Goal: Task Accomplishment & Management: Complete application form

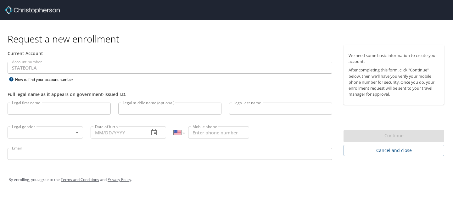
select select "US"
click at [54, 105] on input "Legal first name" at bounding box center [59, 108] width 103 height 12
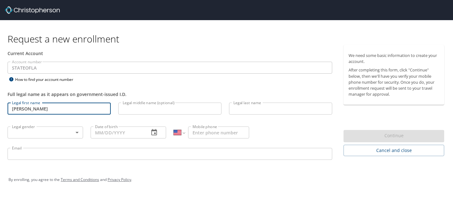
type input "[PERSON_NAME]"
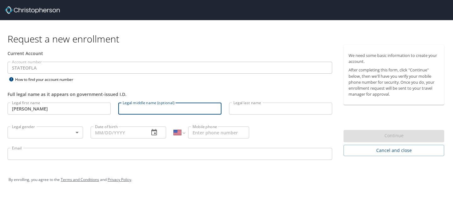
type input "J"
type input "E."
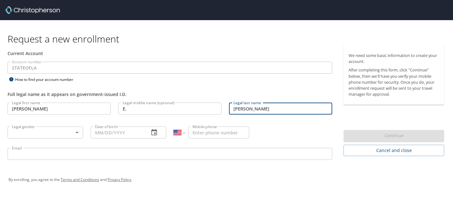
type input "[PERSON_NAME]"
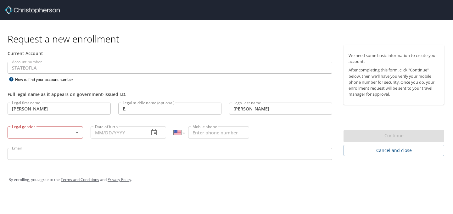
click at [44, 138] on div "Legal gender ​ Legal gender" at bounding box center [45, 132] width 83 height 24
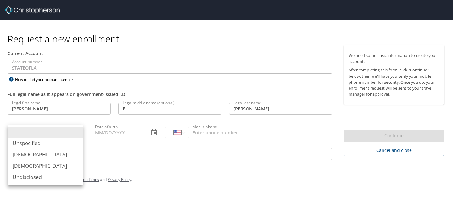
click at [46, 131] on body "Request a new enrollment Current Account Account number STATEOFLA Account numbe…" at bounding box center [226, 107] width 453 height 214
click at [36, 158] on li "[DEMOGRAPHIC_DATA]" at bounding box center [45, 154] width 75 height 11
type input "[DEMOGRAPHIC_DATA]"
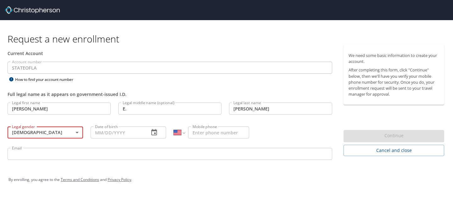
click at [109, 134] on input "Date of birth" at bounding box center [117, 132] width 53 height 12
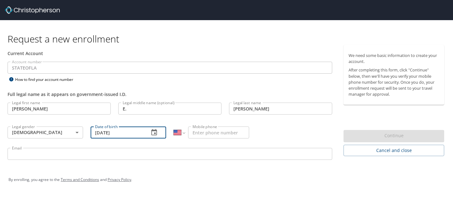
type input "[DATE]"
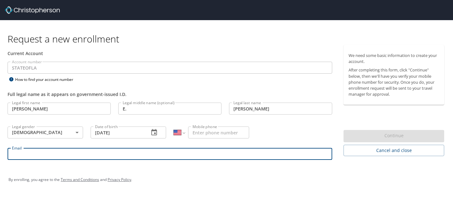
click at [204, 151] on input "Email" at bounding box center [170, 154] width 324 height 12
type input "[PERSON_NAME][EMAIL_ADDRESS][DOMAIN_NAME]"
click at [249, 190] on div "By enrolling, you agree to the Terms and Conditions and Privacy Policy ." at bounding box center [226, 179] width 445 height 28
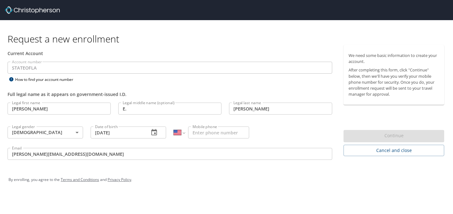
click at [201, 134] on input "Mobile phone" at bounding box center [218, 132] width 61 height 12
type input "[PHONE_NUMBER]"
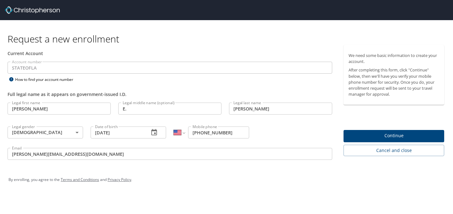
click at [290, 195] on div "Request a new enrollment Current Account Account number STATEOFLA Account numbe…" at bounding box center [226, 107] width 453 height 214
click at [350, 139] on span "Continue" at bounding box center [393, 136] width 91 height 8
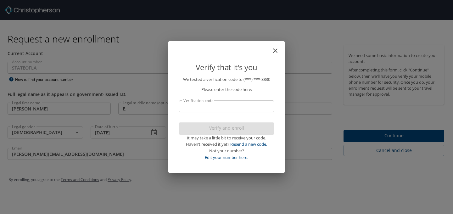
click at [225, 104] on input "Verification code" at bounding box center [226, 106] width 95 height 12
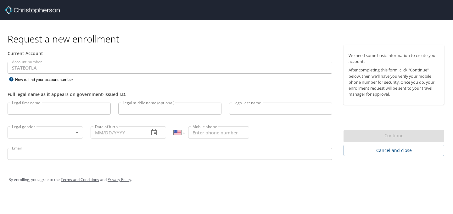
select select "US"
click at [75, 106] on input "Legal first name" at bounding box center [59, 108] width 103 height 12
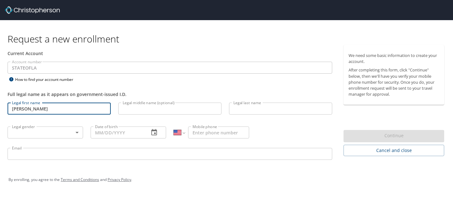
type input "[PERSON_NAME]"
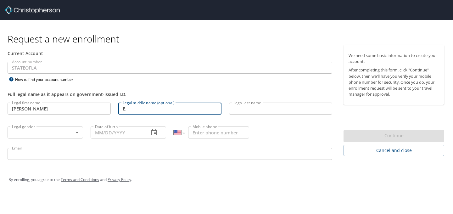
type input "E."
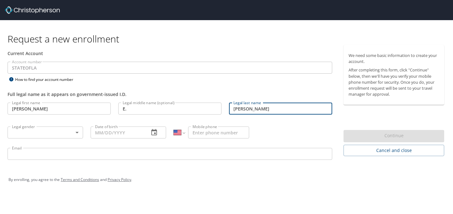
type input "[PERSON_NAME]"
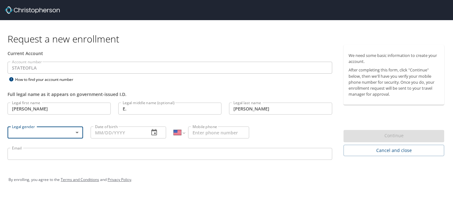
click at [47, 133] on body "Request a new enrollment Current Account Account number STATEOFLA Account numbe…" at bounding box center [226, 107] width 453 height 214
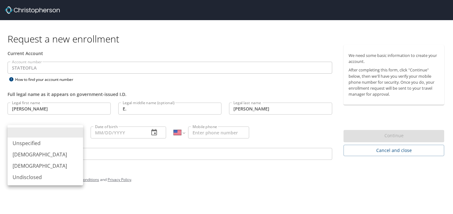
click at [36, 157] on li "[DEMOGRAPHIC_DATA]" at bounding box center [45, 154] width 75 height 11
type input "[DEMOGRAPHIC_DATA]"
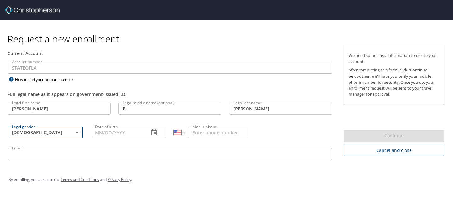
click at [104, 132] on input "Date of birth" at bounding box center [117, 132] width 53 height 12
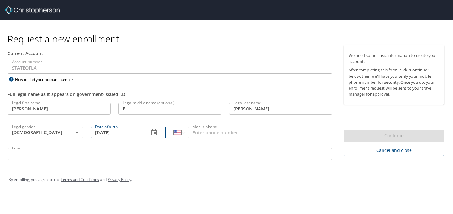
type input "[DATE]"
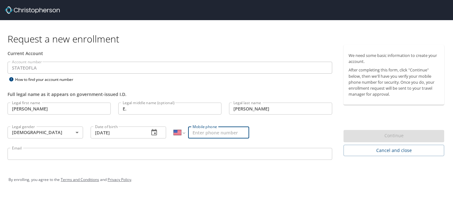
click at [212, 131] on input "Mobile phone" at bounding box center [218, 132] width 61 height 12
type input "[PHONE_NUMBER]"
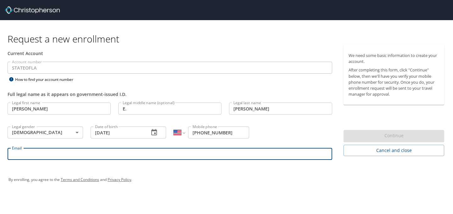
click at [219, 153] on input "Email" at bounding box center [170, 154] width 324 height 12
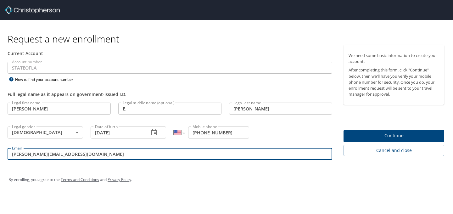
type input "[PERSON_NAME][EMAIL_ADDRESS][DOMAIN_NAME]"
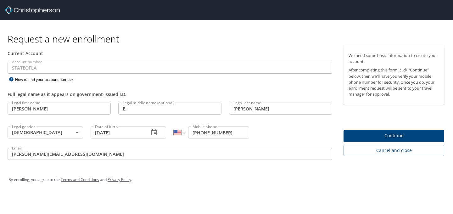
click at [362, 142] on div "We need some basic information to create your account. After completing this fo…" at bounding box center [396, 100] width 106 height 111
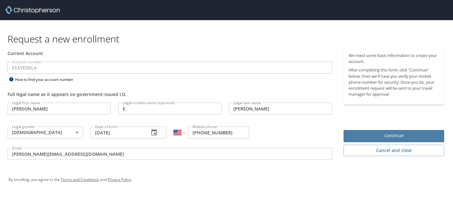
click at [361, 136] on span "Continue" at bounding box center [393, 136] width 91 height 8
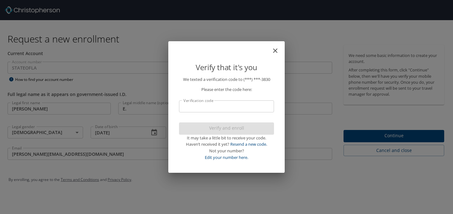
click at [193, 109] on input "Verification code" at bounding box center [226, 106] width 95 height 12
type input "132"
